Goal: Obtain resource: Download file/media

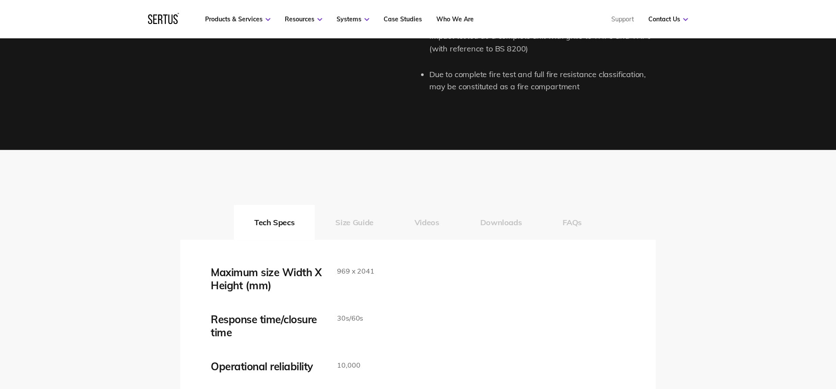
scroll to position [1406, 0]
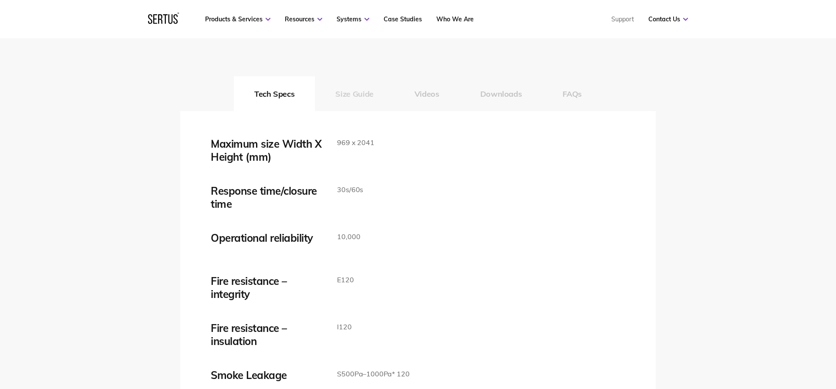
click at [342, 101] on button "Size Guide" at bounding box center [354, 93] width 79 height 35
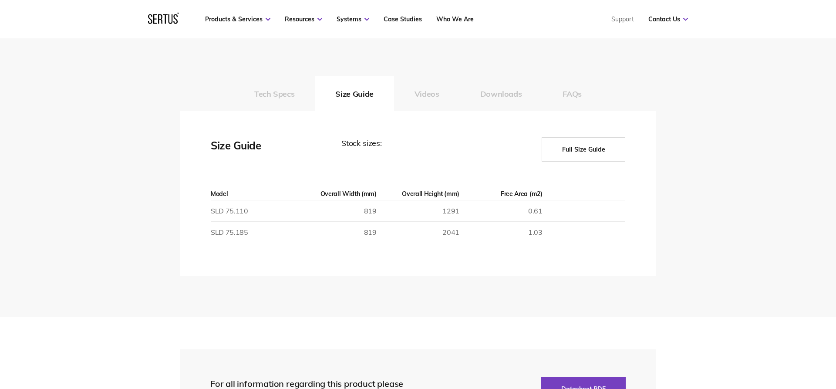
click at [585, 157] on button "Full Size Guide" at bounding box center [583, 149] width 84 height 24
click at [582, 149] on button "Full Size Guide" at bounding box center [583, 149] width 84 height 24
click at [510, 91] on button "Downloads" at bounding box center [501, 93] width 83 height 35
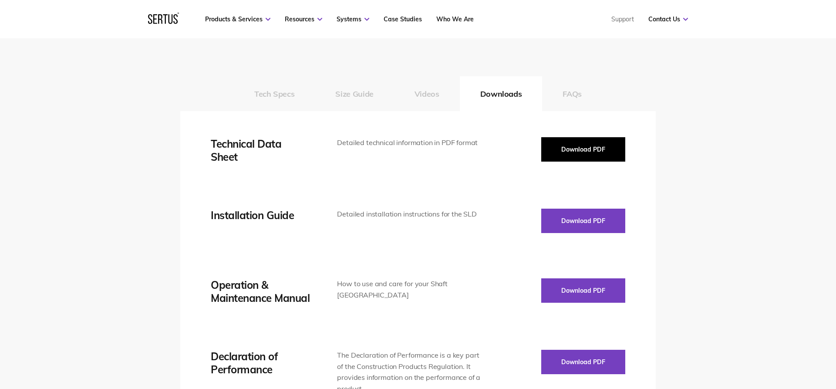
click at [592, 139] on button "Download PDF" at bounding box center [583, 149] width 84 height 24
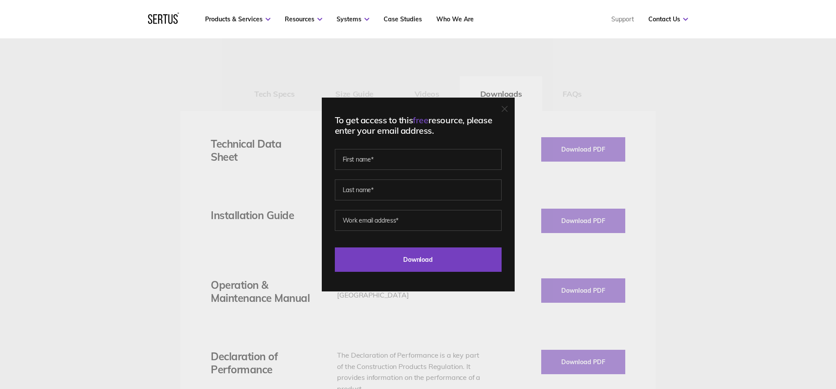
click at [509, 114] on div "To get access to this free resource, please enter your email address. Last Down…" at bounding box center [418, 194] width 193 height 194
click at [507, 112] on div "To get access to this free resource, please enter your email address. Last Down…" at bounding box center [418, 194] width 193 height 194
click at [503, 108] on icon at bounding box center [504, 108] width 5 height 5
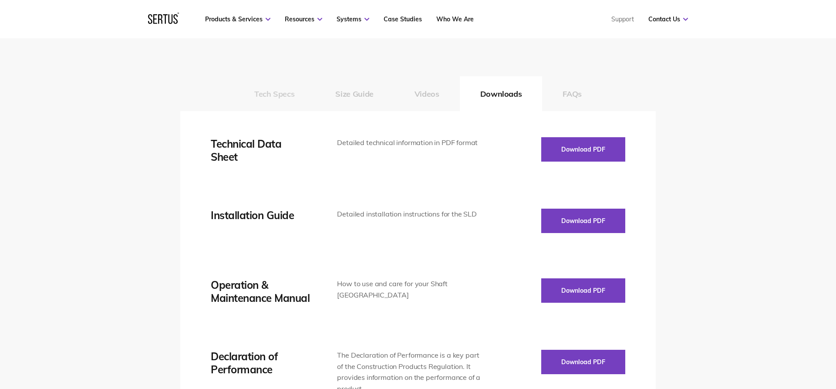
click at [278, 103] on button "Tech Specs" at bounding box center [274, 93] width 81 height 35
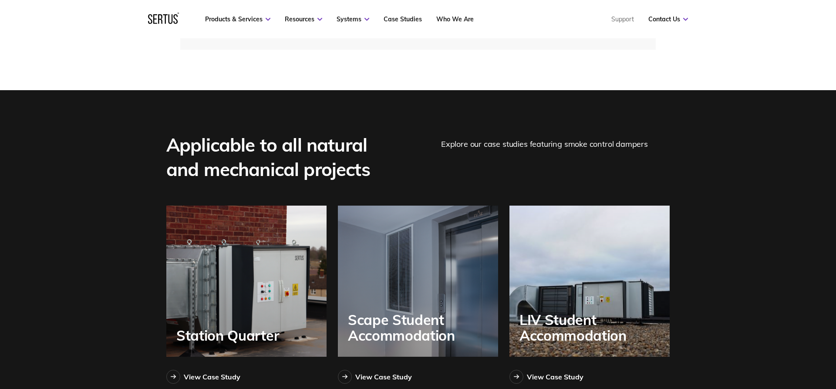
scroll to position [2146, 0]
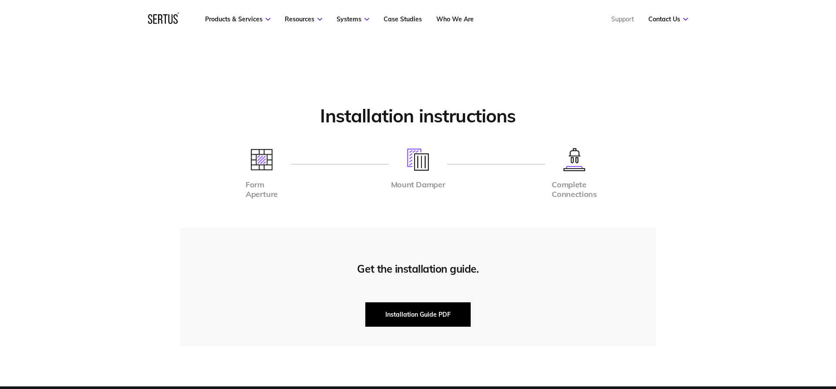
click at [415, 314] on button "Installation Guide PDF" at bounding box center [417, 314] width 105 height 24
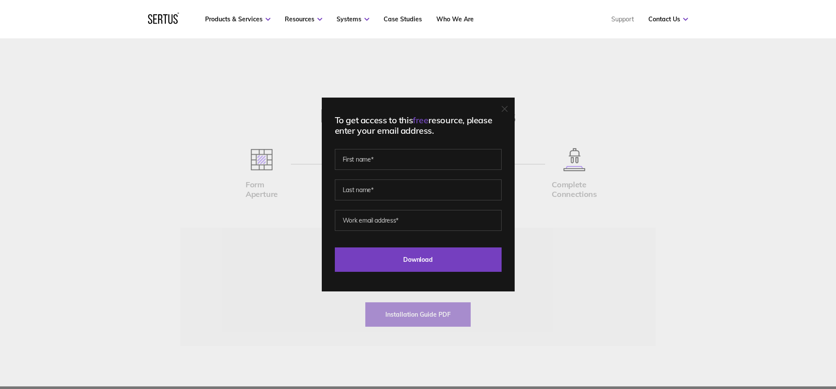
click at [503, 105] on div at bounding box center [504, 109] width 6 height 9
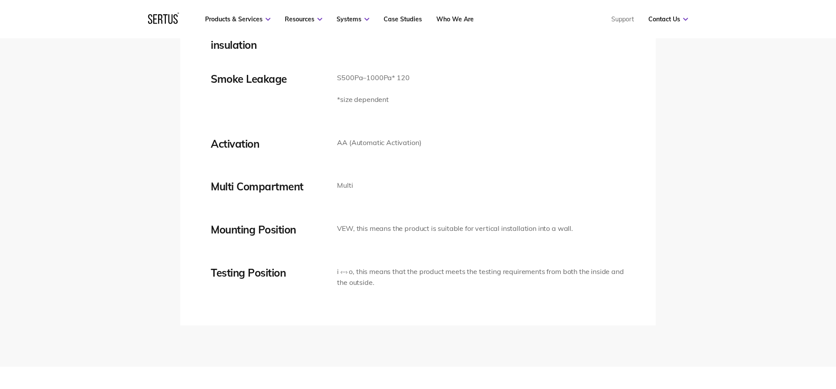
scroll to position [1406, 0]
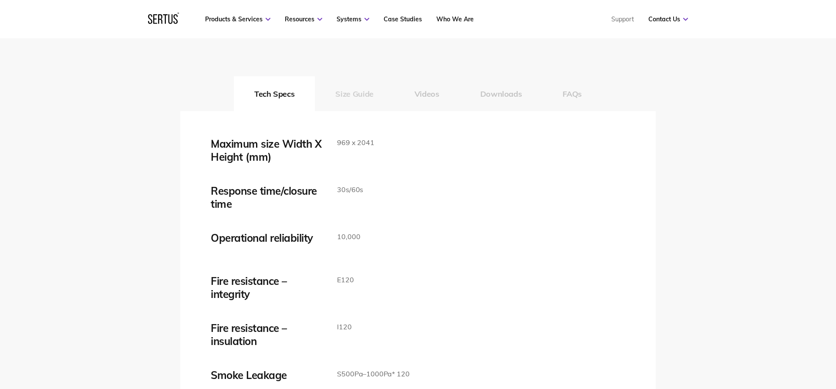
click at [354, 96] on button "Size Guide" at bounding box center [354, 93] width 79 height 35
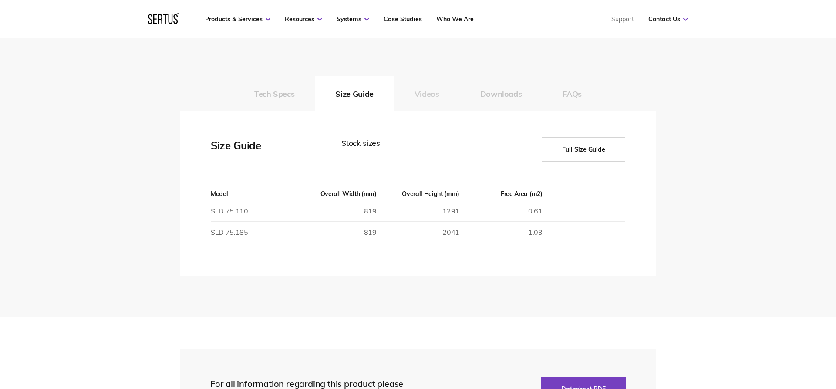
click at [435, 101] on button "Videos" at bounding box center [427, 93] width 66 height 35
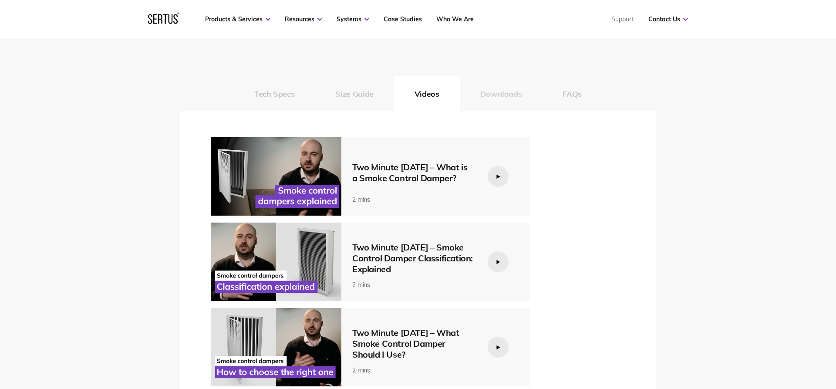
click at [496, 95] on button "Downloads" at bounding box center [501, 93] width 83 height 35
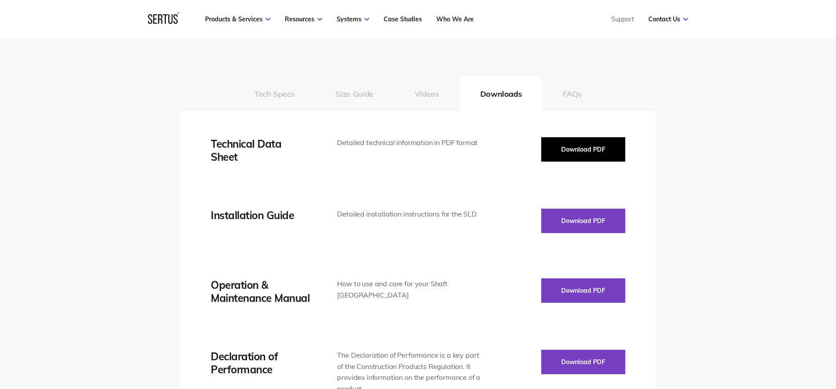
click at [574, 148] on button "Download PDF" at bounding box center [583, 149] width 84 height 24
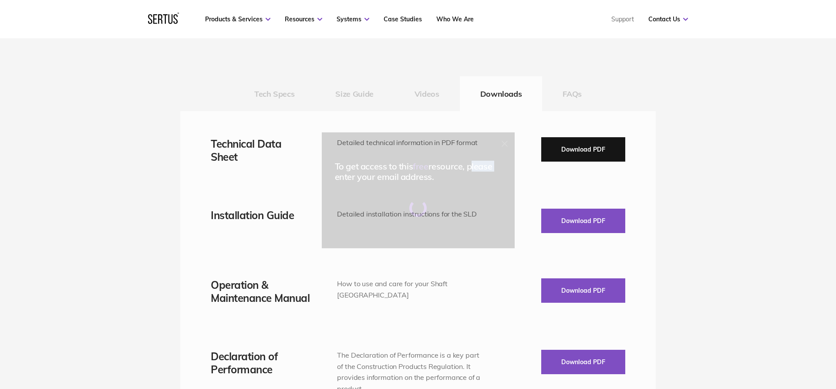
click at [574, 148] on div "To get access to this free resource, please enter your email address." at bounding box center [418, 194] width 836 height 389
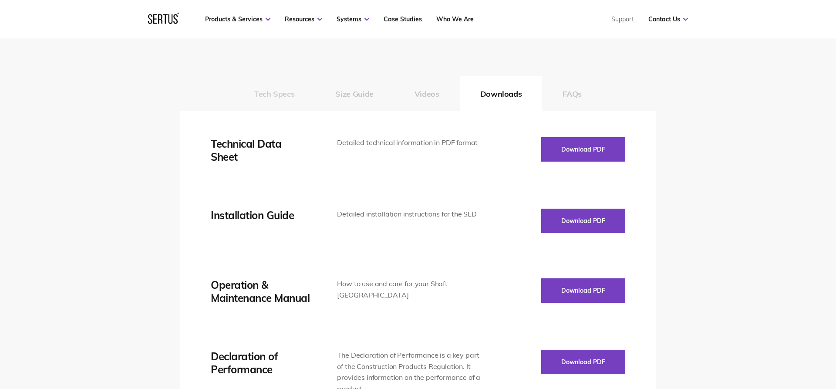
click at [275, 102] on button "Tech Specs" at bounding box center [274, 93] width 81 height 35
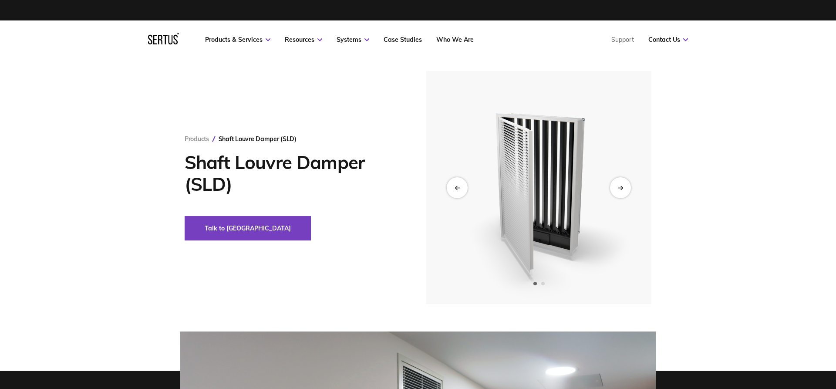
scroll to position [0, 0]
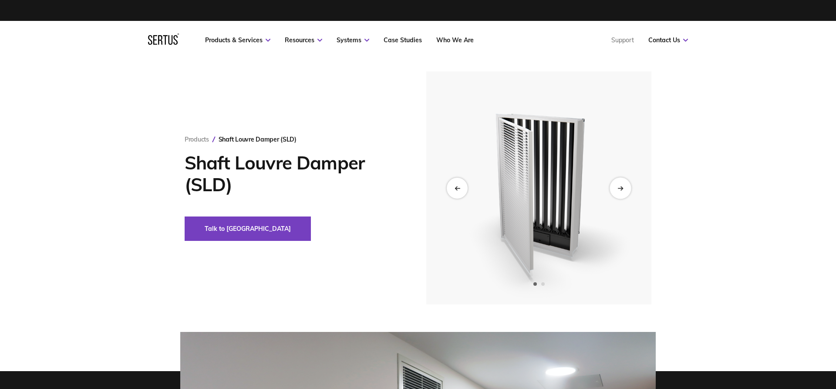
click at [617, 191] on div "Next slide" at bounding box center [619, 187] width 21 height 21
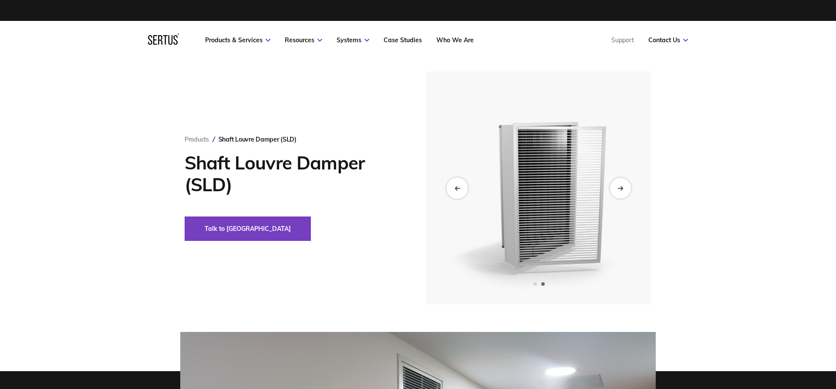
click at [457, 190] on icon "Previous slide" at bounding box center [457, 187] width 6 height 5
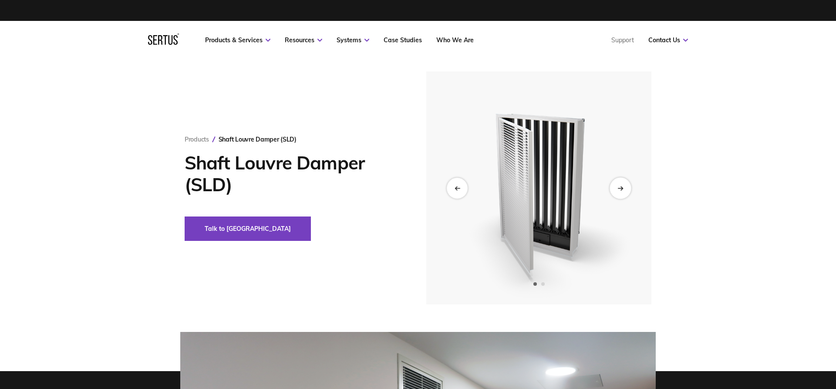
click at [623, 188] on icon "Next slide" at bounding box center [620, 187] width 6 height 5
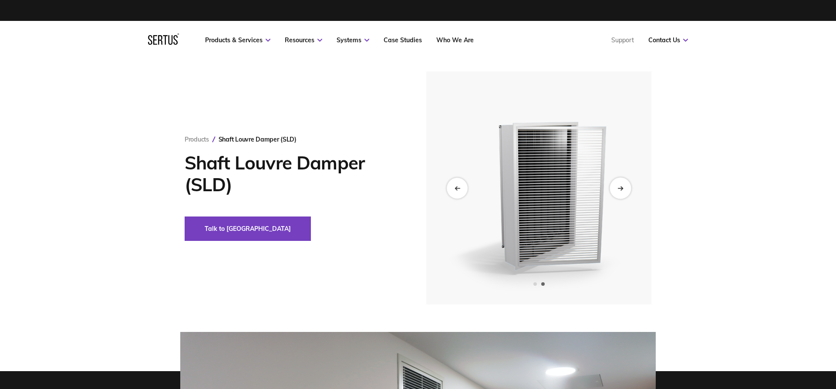
click at [625, 191] on div "Next slide" at bounding box center [619, 187] width 21 height 21
click at [621, 187] on icon "Next slide" at bounding box center [622, 187] width 2 height 3
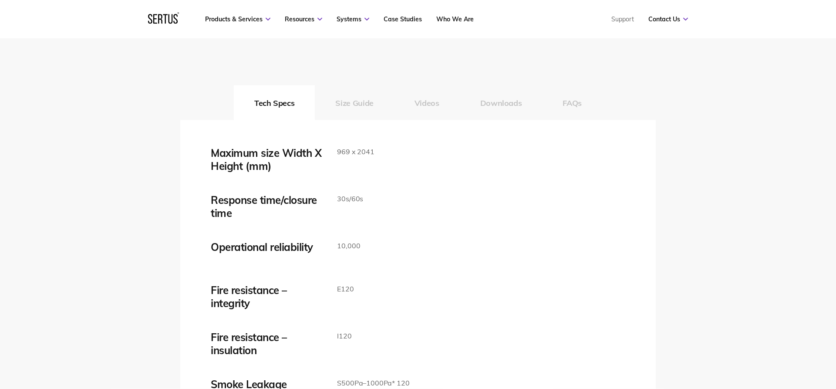
scroll to position [1406, 0]
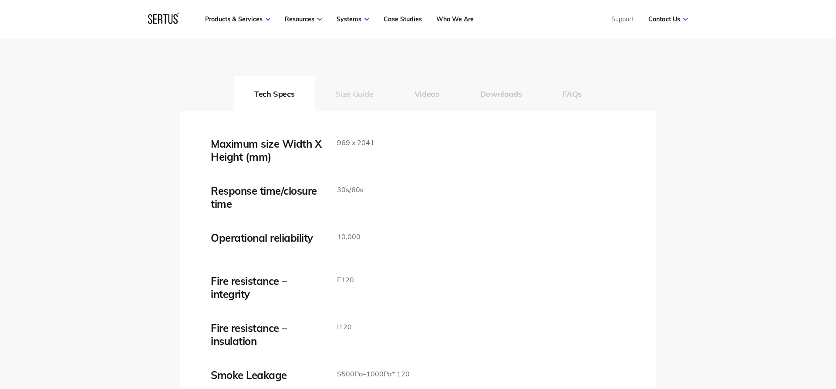
click at [354, 95] on button "Size Guide" at bounding box center [354, 93] width 79 height 35
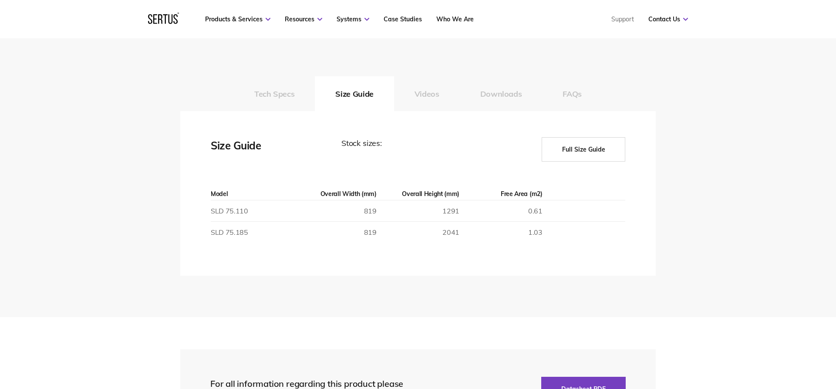
click at [428, 95] on button "Videos" at bounding box center [427, 93] width 66 height 35
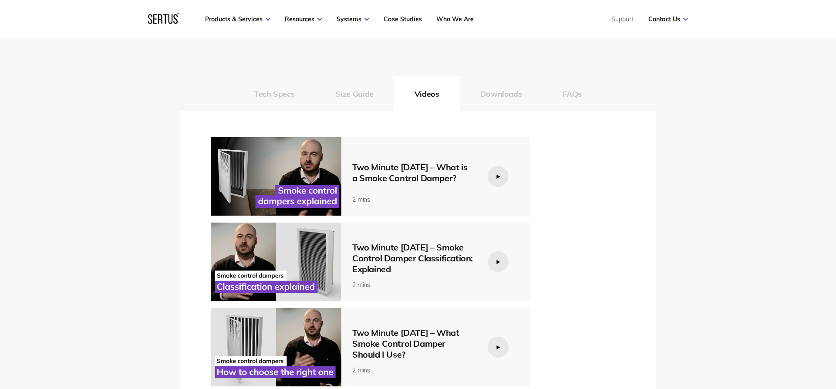
scroll to position [1332, 0]
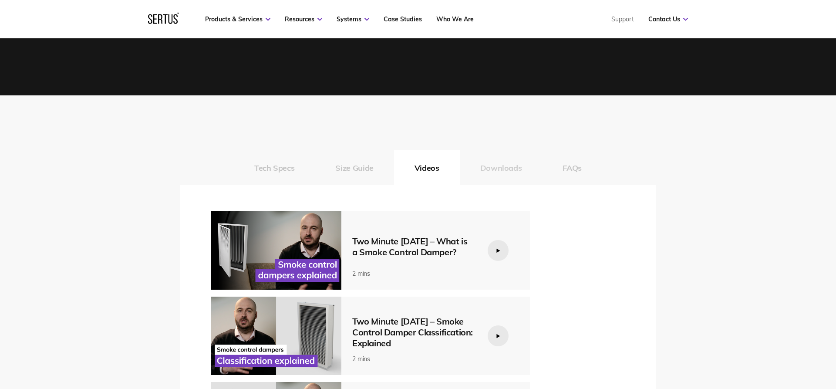
click at [493, 166] on button "Downloads" at bounding box center [501, 167] width 83 height 35
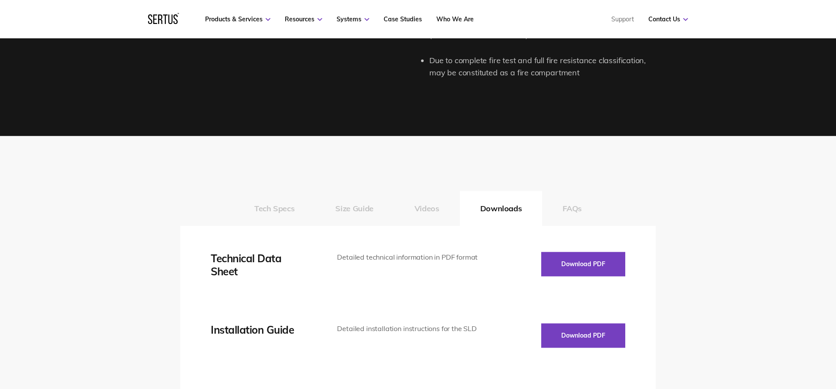
scroll to position [1258, 0]
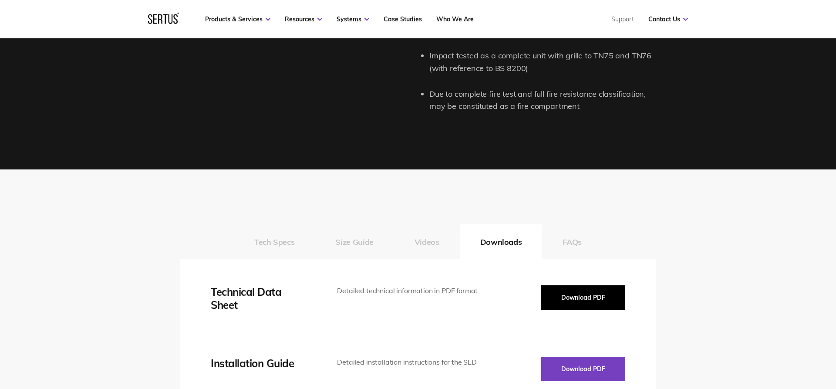
click at [558, 293] on button "Download PDF" at bounding box center [583, 297] width 84 height 24
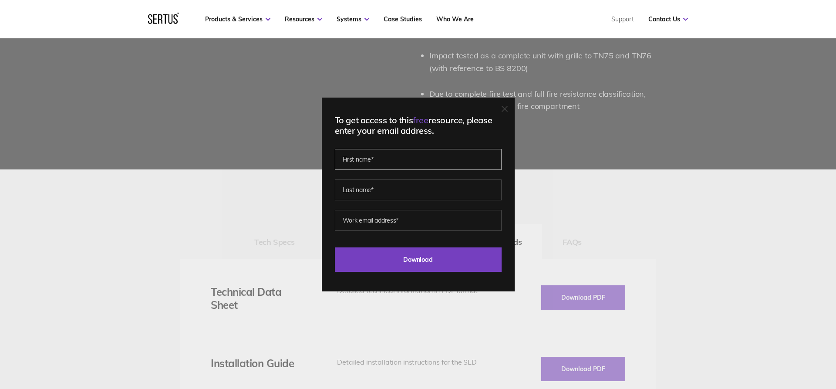
click at [393, 161] on input "text" at bounding box center [418, 159] width 167 height 21
type input "[PERSON_NAME]"
type input "May"
click at [397, 223] on input "email" at bounding box center [418, 220] width 167 height 21
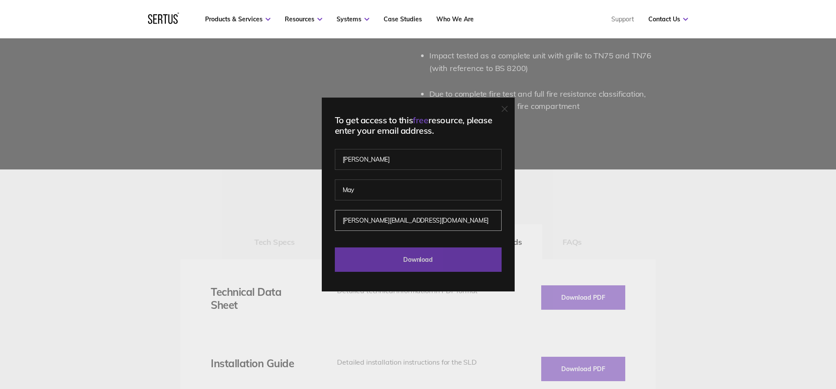
type input "[PERSON_NAME][EMAIL_ADDRESS][DOMAIN_NAME]"
click at [391, 260] on input "Download" at bounding box center [418, 259] width 167 height 24
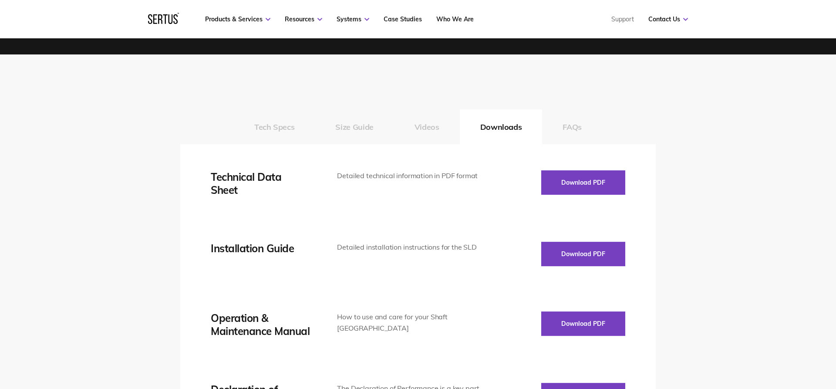
scroll to position [1406, 0]
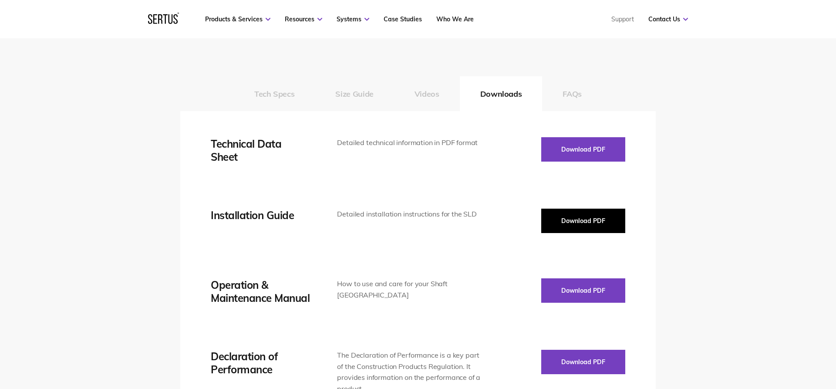
click at [579, 218] on button "Download PDF" at bounding box center [583, 220] width 84 height 24
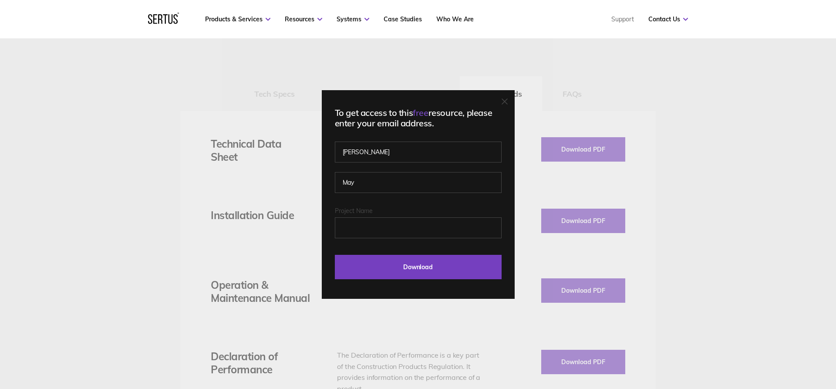
click at [503, 102] on icon at bounding box center [504, 101] width 6 height 6
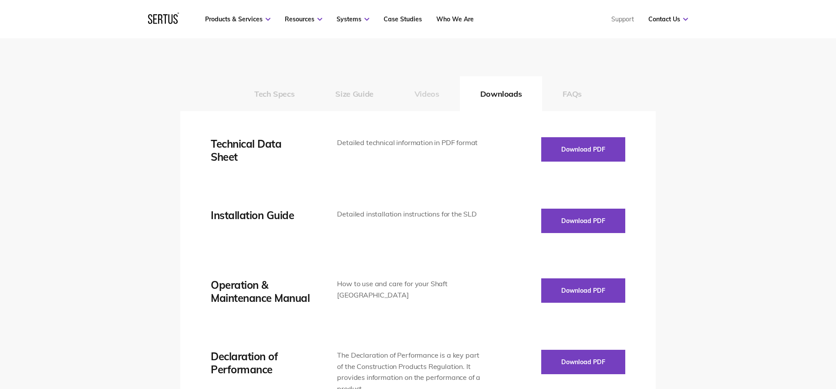
click at [414, 97] on button "Videos" at bounding box center [427, 93] width 66 height 35
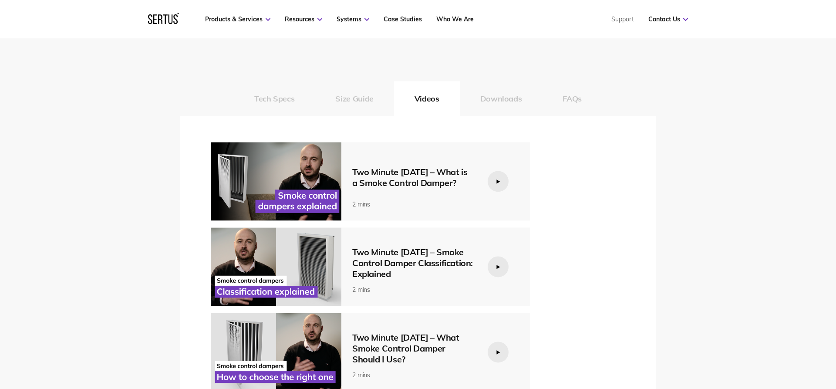
scroll to position [1332, 0]
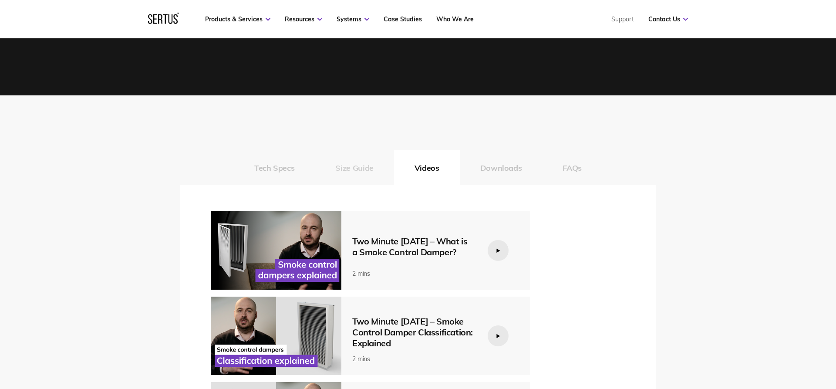
click at [364, 167] on button "Size Guide" at bounding box center [354, 167] width 79 height 35
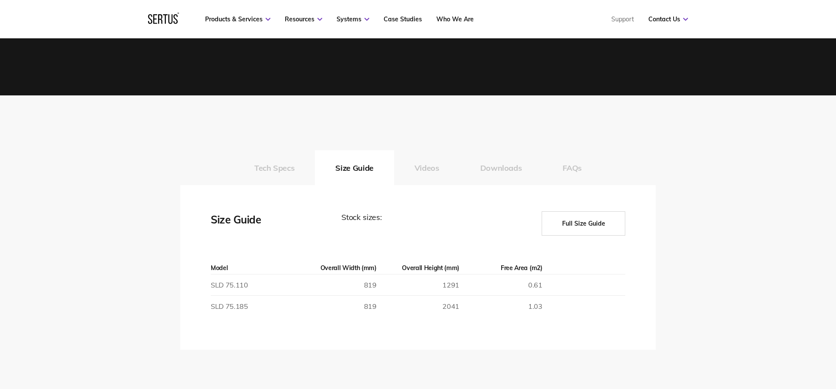
click at [599, 221] on button "Full Size Guide" at bounding box center [583, 223] width 84 height 24
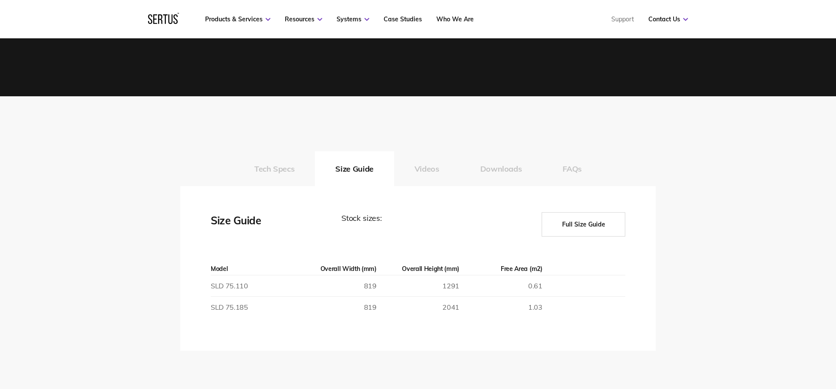
scroll to position [1406, 0]
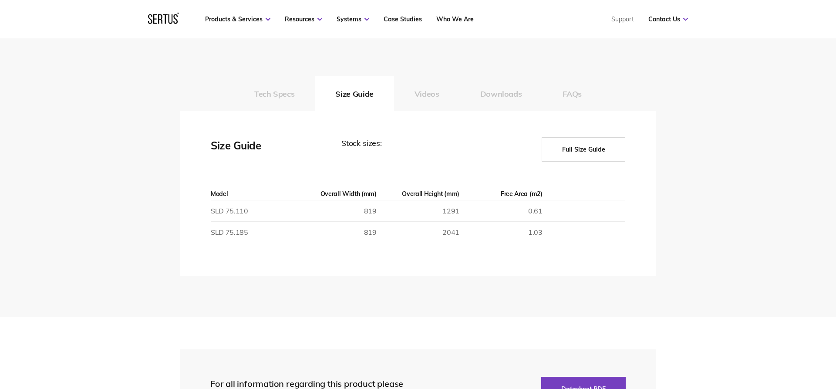
click at [580, 151] on button "Full Size Guide" at bounding box center [583, 149] width 84 height 24
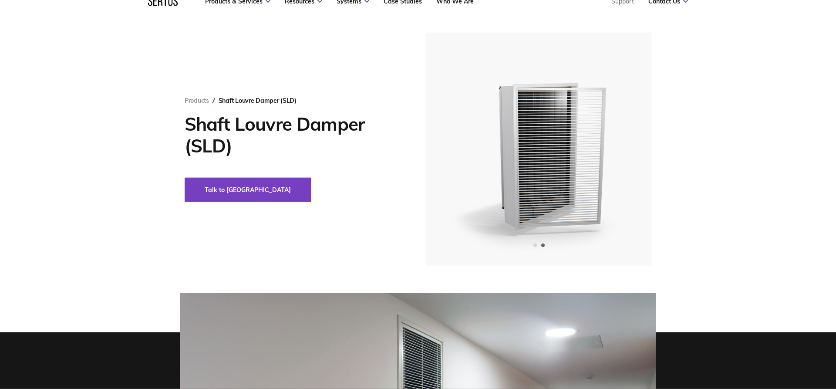
scroll to position [0, 0]
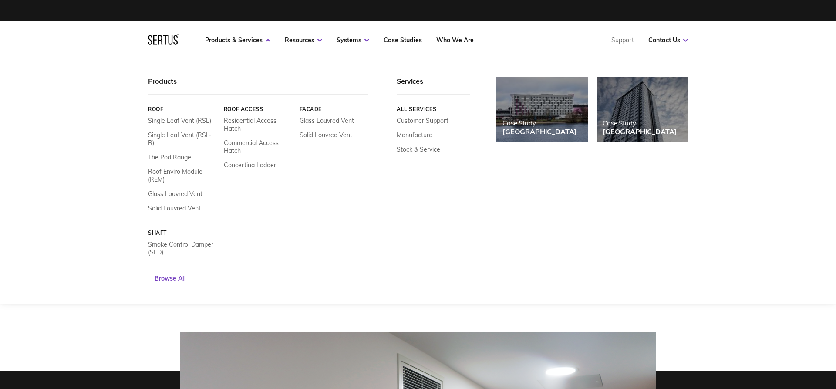
click at [161, 41] on icon at bounding box center [163, 39] width 31 height 11
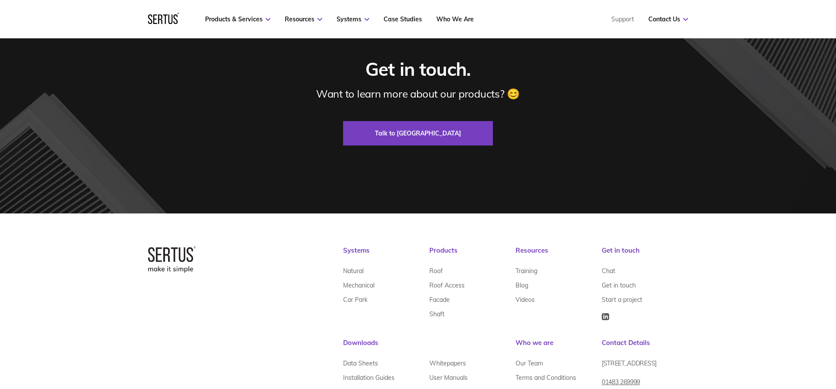
scroll to position [2663, 0]
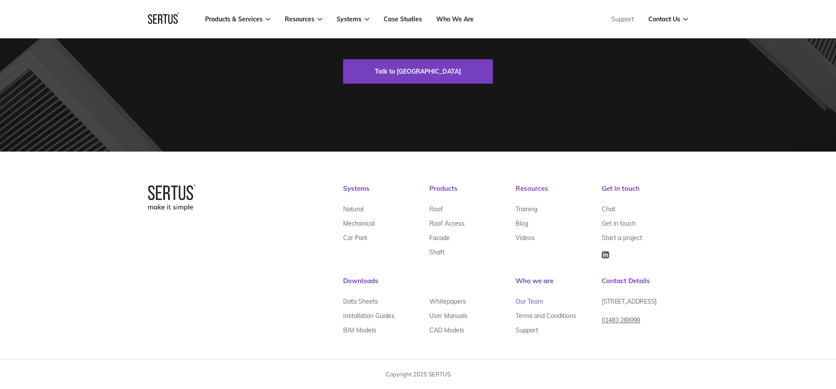
click at [528, 299] on link "Our Team" at bounding box center [528, 301] width 27 height 14
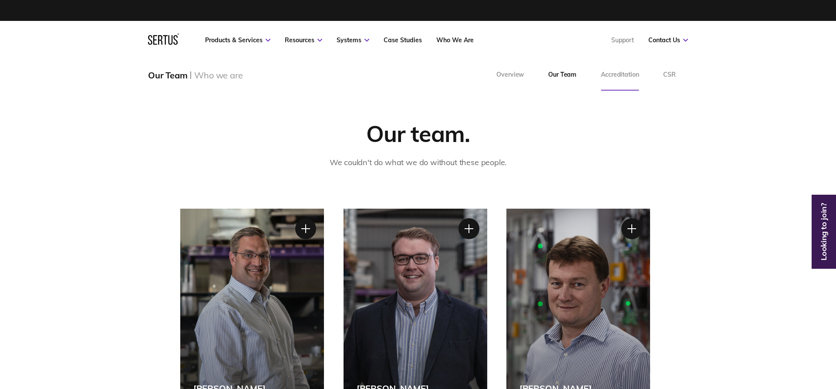
click at [627, 80] on link "Accreditation" at bounding box center [619, 74] width 62 height 31
